Goal: Book appointment/travel/reservation

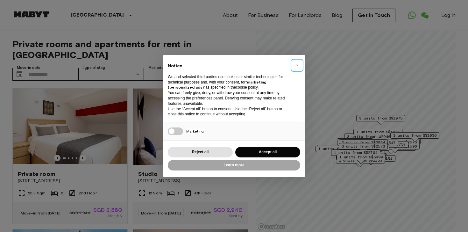
click at [298, 65] on span "×" at bounding box center [297, 65] width 2 height 8
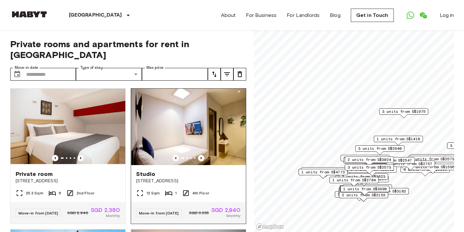
click at [188, 127] on img at bounding box center [188, 127] width 115 height 76
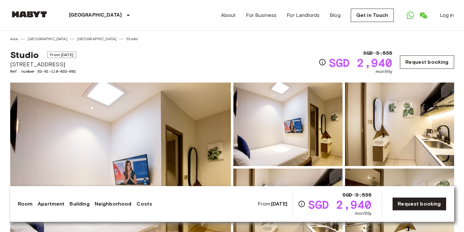
click at [423, 66] on link "Request booking" at bounding box center [427, 61] width 54 height 13
